Goal: Navigation & Orientation: Go to known website

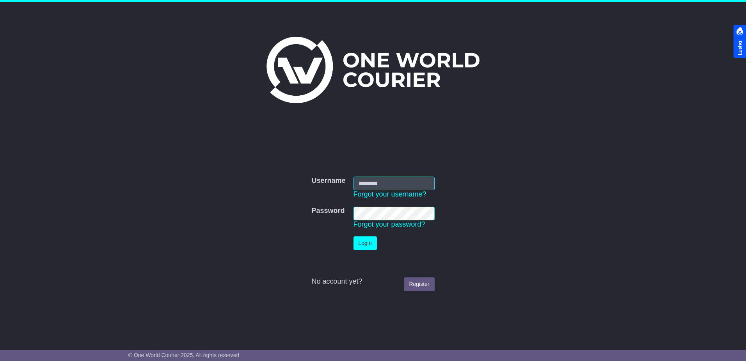
type input "**********"
click at [365, 240] on button "Login" at bounding box center [365, 243] width 23 height 14
